Goal: Find specific page/section: Find specific page/section

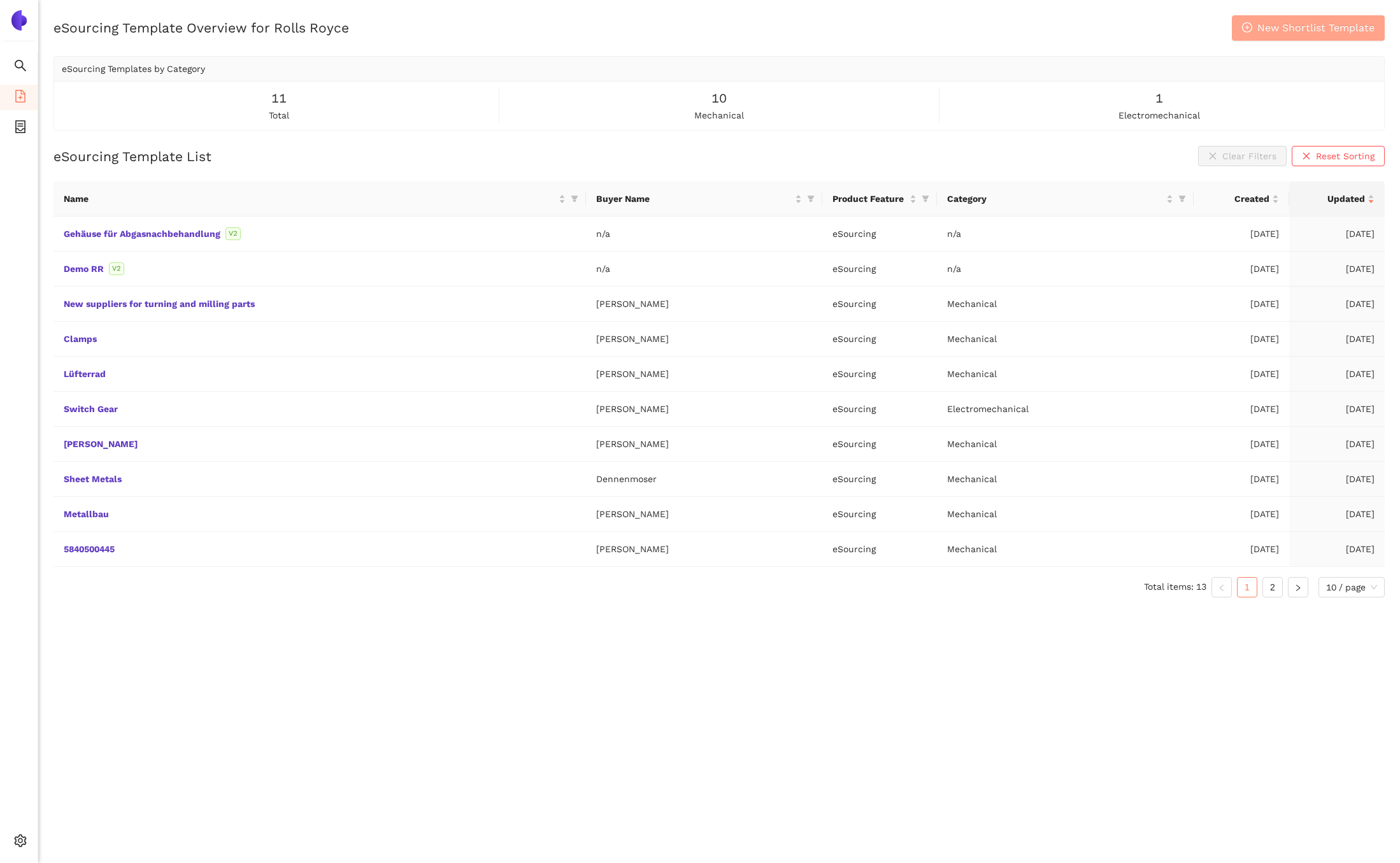
click at [1309, 35] on span "New Shortlist Template" at bounding box center [1316, 28] width 117 height 16
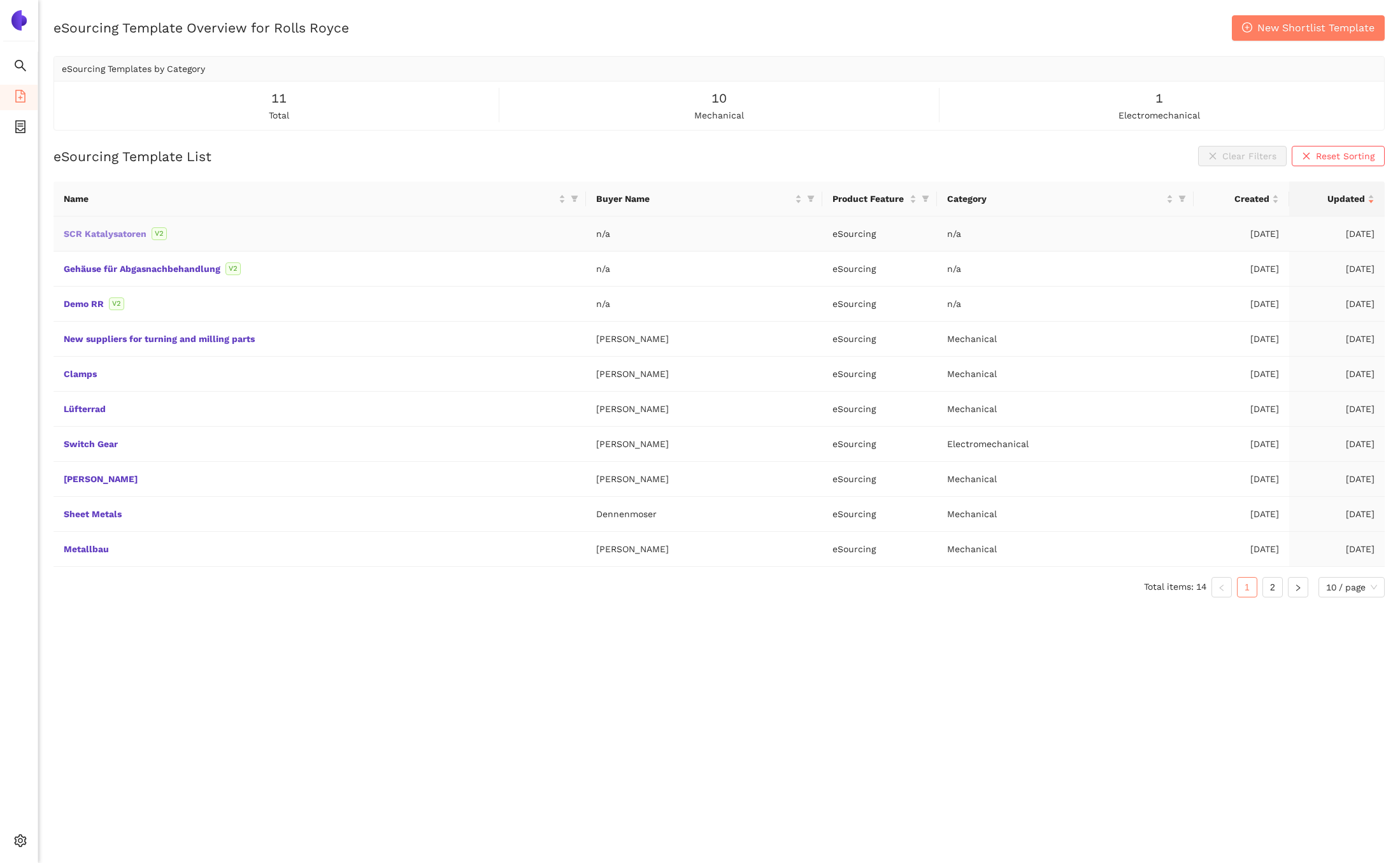
click at [0, 0] on link "SCR Katalysatoren" at bounding box center [0, 0] width 0 height 0
click at [577, 198] on icon "filter" at bounding box center [574, 198] width 8 height 8
click at [549, 221] on input "text" at bounding box center [479, 225] width 181 height 14
type input "SCR"
click at [547, 257] on span "SCR Katalysatoren" at bounding box center [516, 254] width 85 height 10
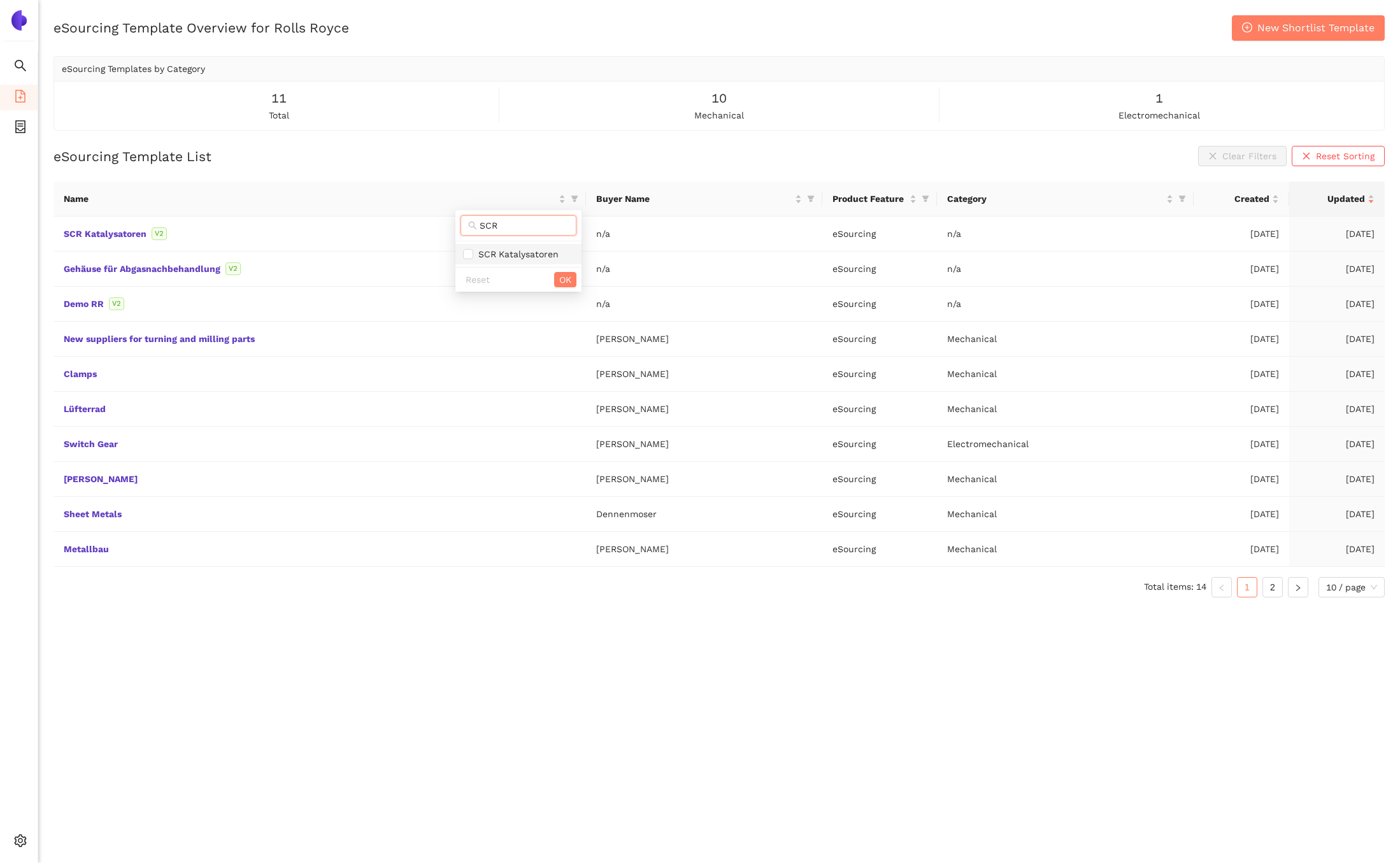
checkbox input "true"
click at [559, 279] on span "OK" at bounding box center [565, 280] width 12 height 14
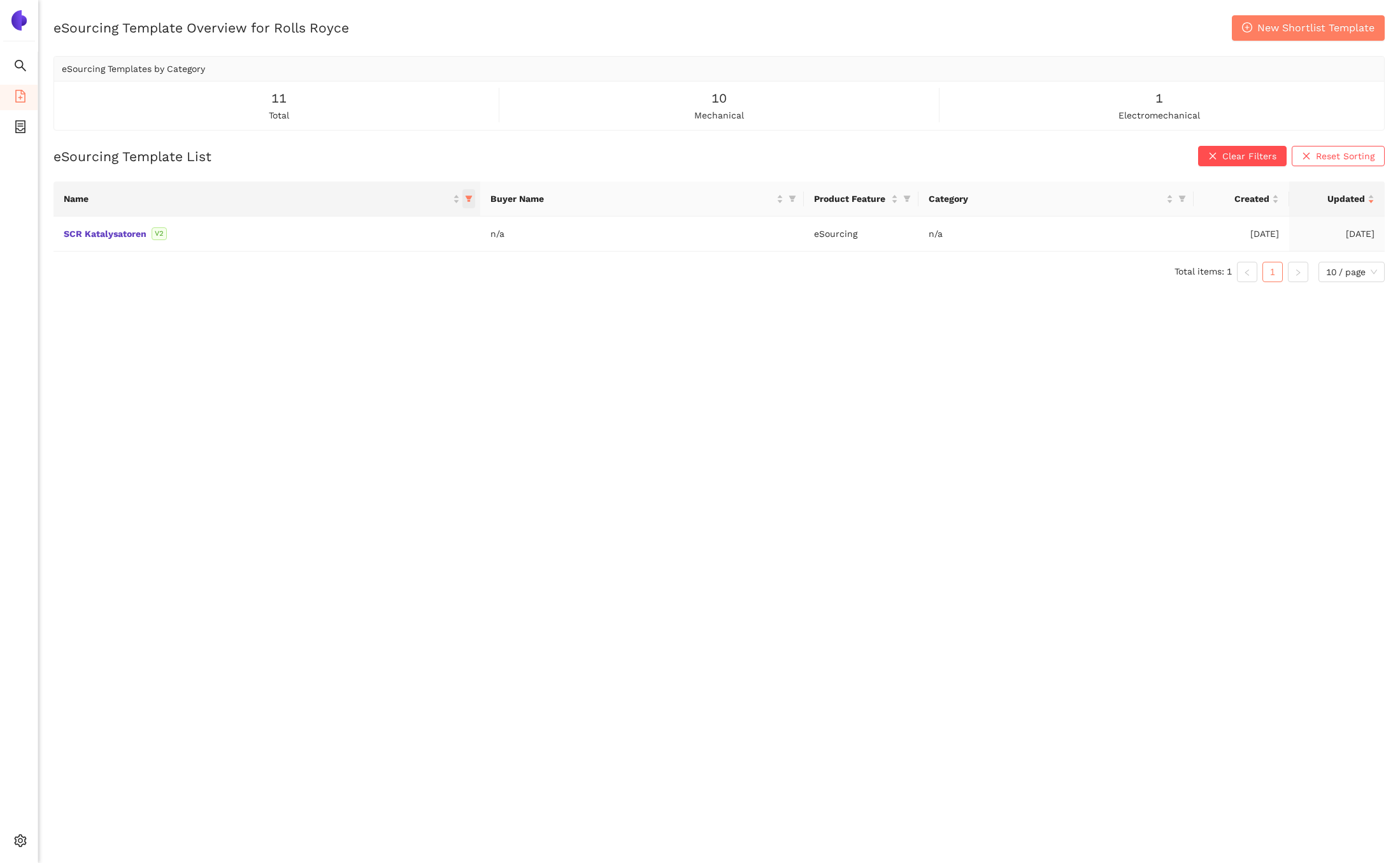
click at [466, 198] on icon "filter" at bounding box center [469, 199] width 7 height 6
drag, startPoint x: 289, startPoint y: 421, endPoint x: 296, endPoint y: 420, distance: 7.1
click at [289, 421] on span "Reset" at bounding box center [279, 422] width 24 height 14
checkbox input "false"
click at [456, 420] on span "OK" at bounding box center [458, 422] width 12 height 14
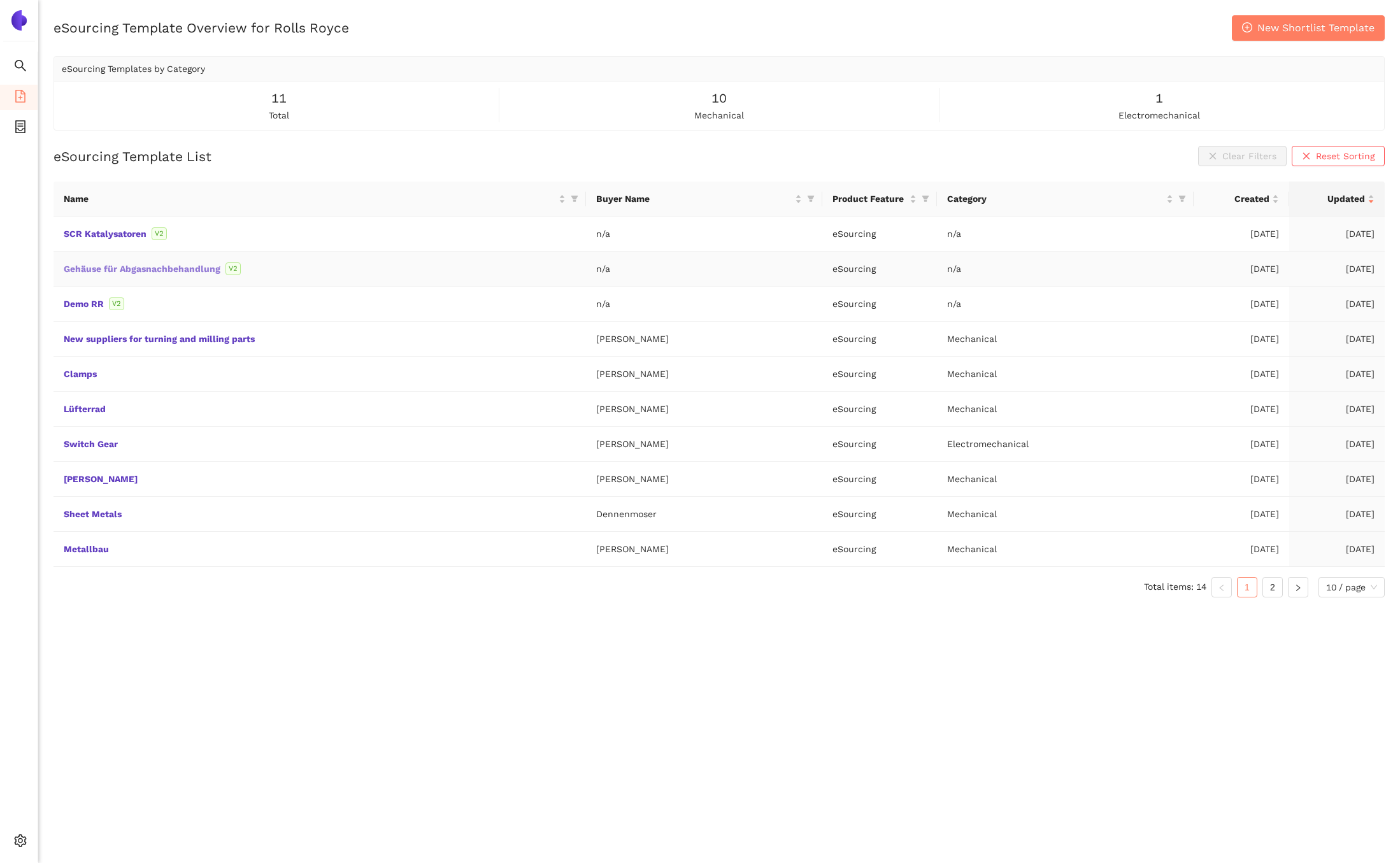
click at [0, 0] on link "Gehäuse für Abgasnachbehandlung" at bounding box center [0, 0] width 0 height 0
click at [0, 0] on link "SCR Katalysatoren" at bounding box center [0, 0] width 0 height 0
click at [0, 0] on link "Gehäuse für Abgasnachbehandlung" at bounding box center [0, 0] width 0 height 0
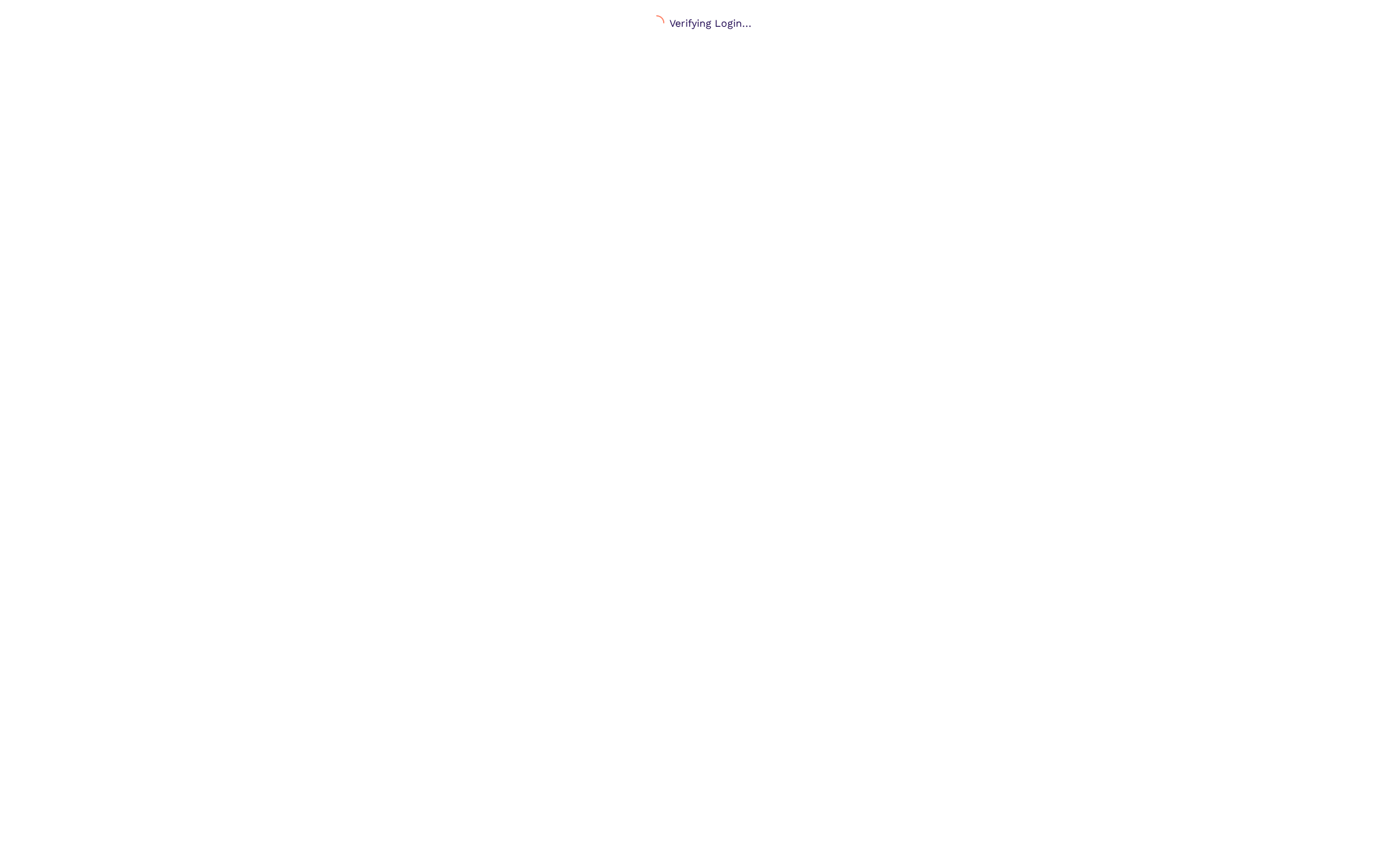
click at [152, 79] on body "Verifying Login..." at bounding box center [700, 447] width 1400 height 863
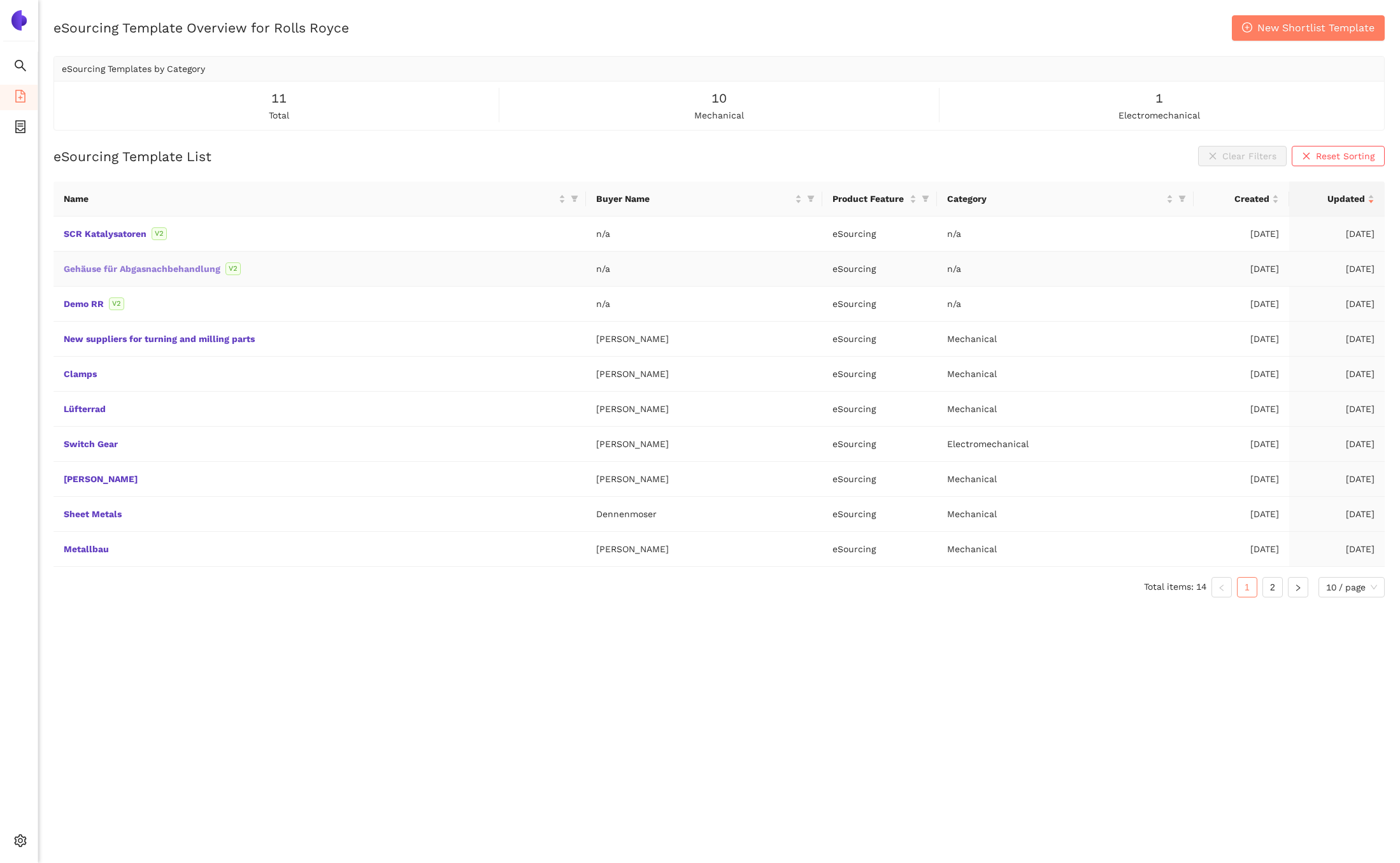
click at [0, 0] on link "Gehäuse für Abgasnachbehandlung" at bounding box center [0, 0] width 0 height 0
